Goal: Check status: Check status

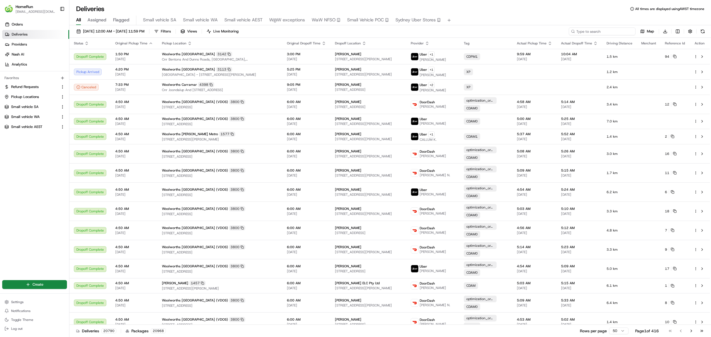
paste input "264879667"
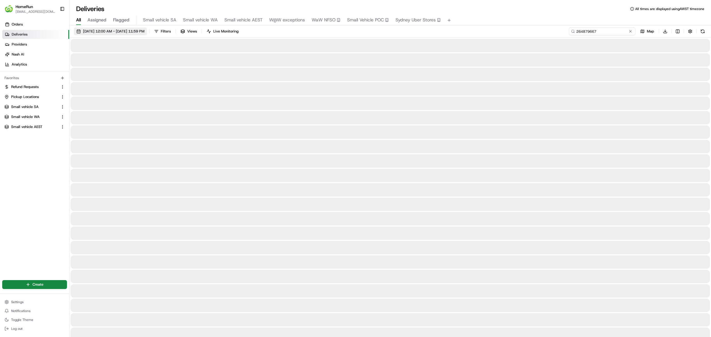
type input "264879667"
click at [109, 31] on span "[DATE] 12:00 AM - [DATE] 11:59 PM" at bounding box center [113, 31] width 61 height 5
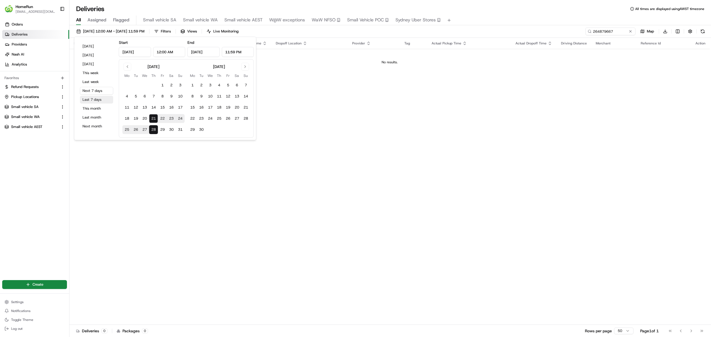
click at [91, 99] on button "Last 7 days" at bounding box center [96, 100] width 33 height 8
type input "Aug 14, 2025"
type input "Aug 21, 2025"
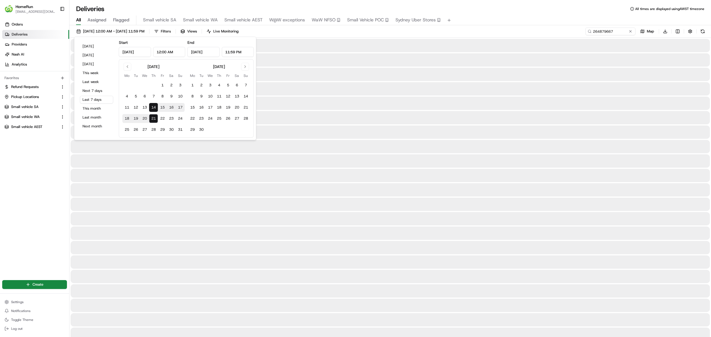
click at [504, 32] on div "14/08/2025 12:00 AM - 21/08/2025 11:59 PM Filters Views Live Monitoring 2648796…" at bounding box center [390, 33] width 642 height 10
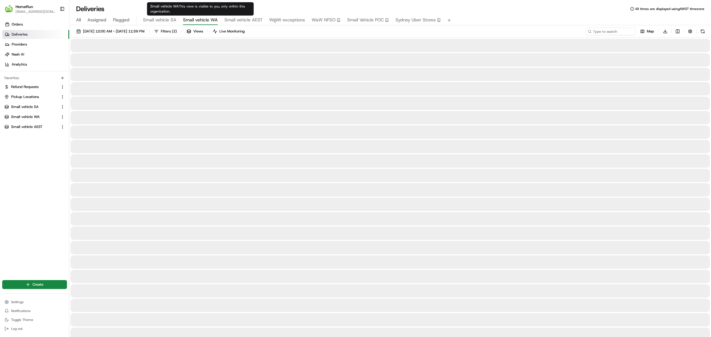
click at [200, 18] on span "Small vehicle WA" at bounding box center [200, 20] width 35 height 7
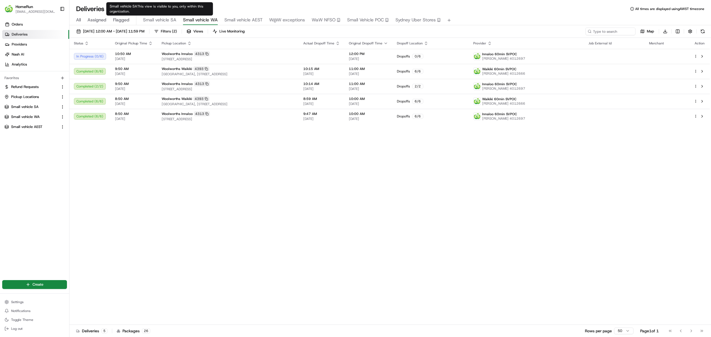
click at [155, 18] on span "Small vehicle SA" at bounding box center [159, 20] width 33 height 7
